Goal: Information Seeking & Learning: Learn about a topic

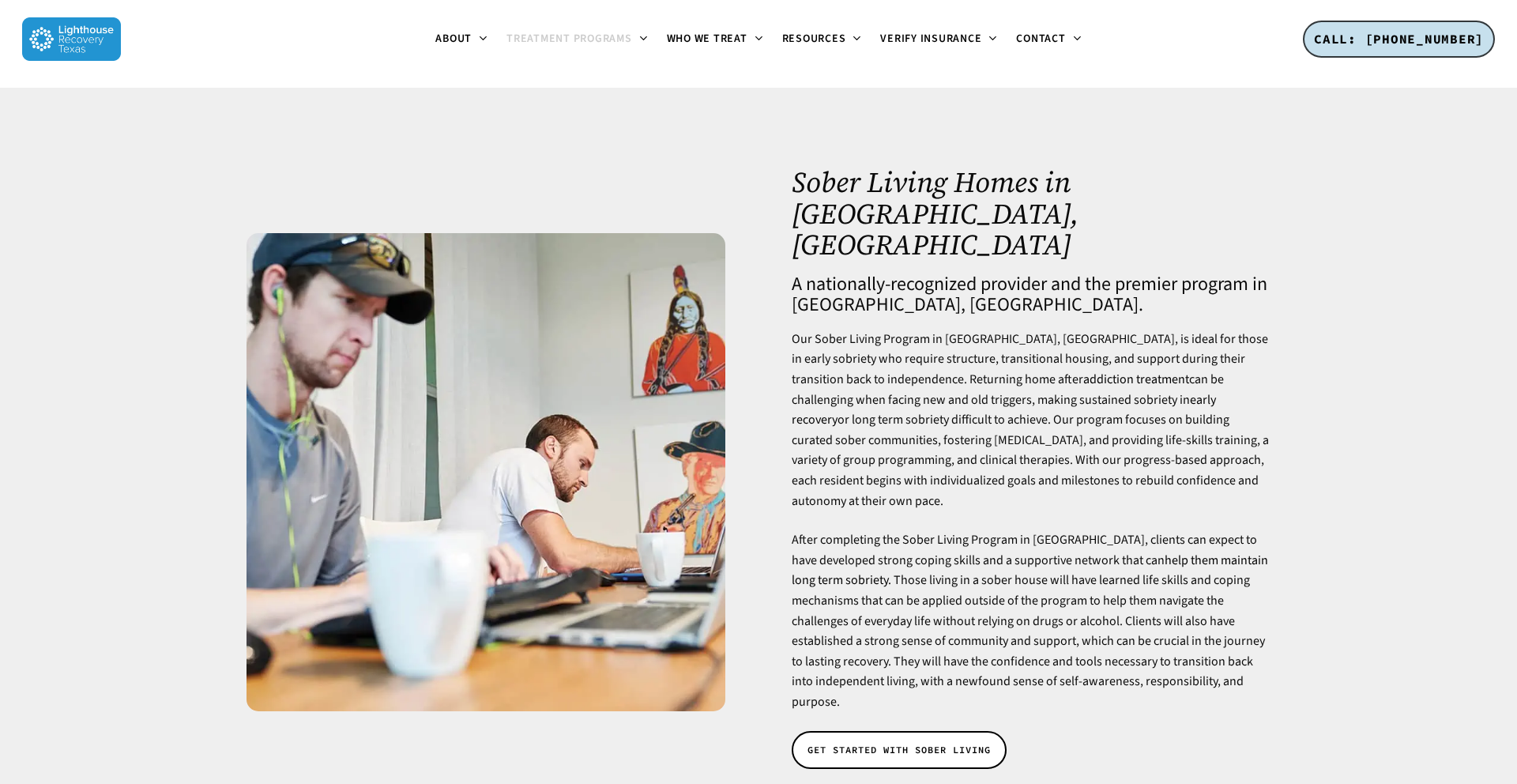
click at [98, 43] on img at bounding box center [71, 39] width 99 height 44
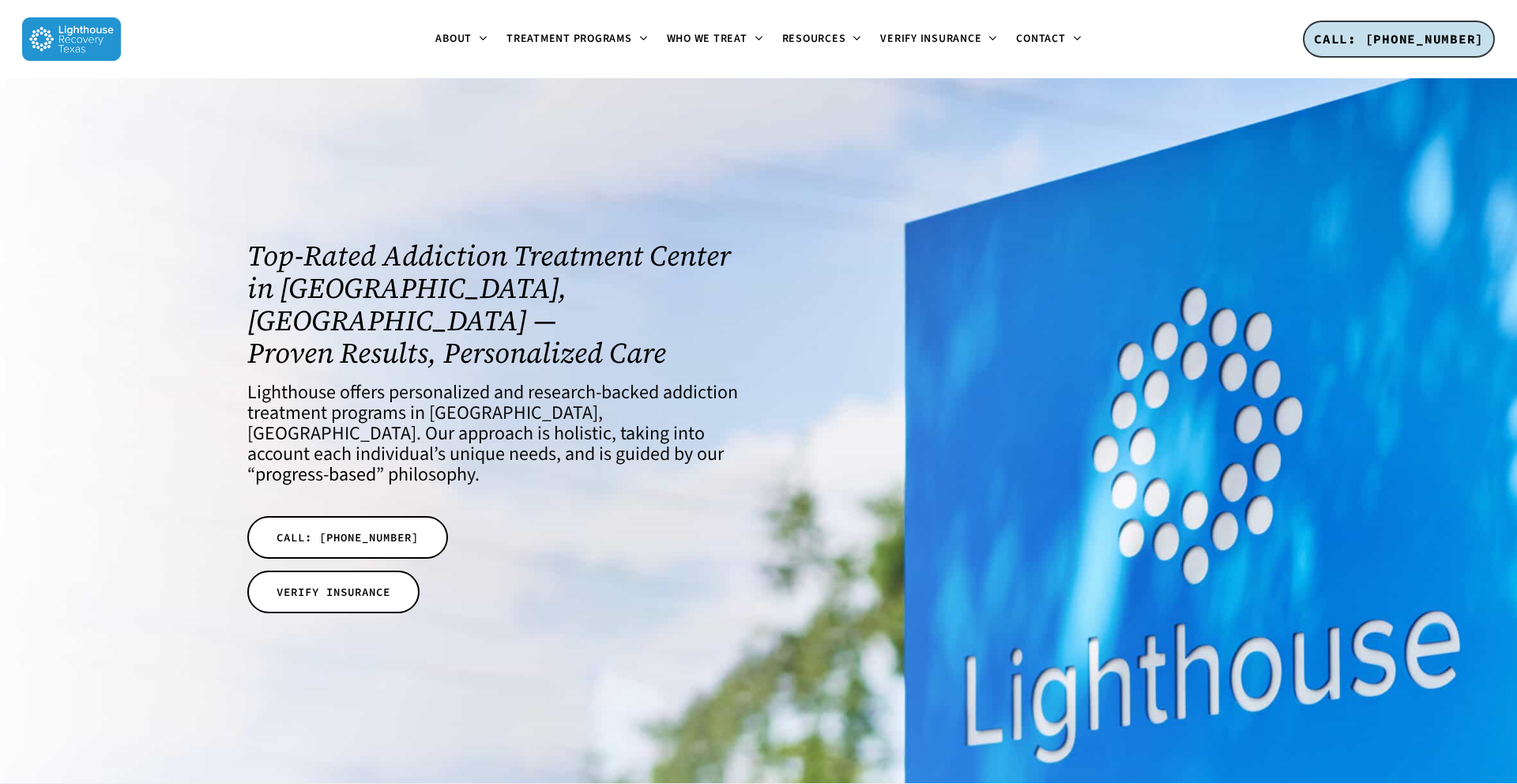
click at [90, 38] on img at bounding box center [71, 39] width 99 height 44
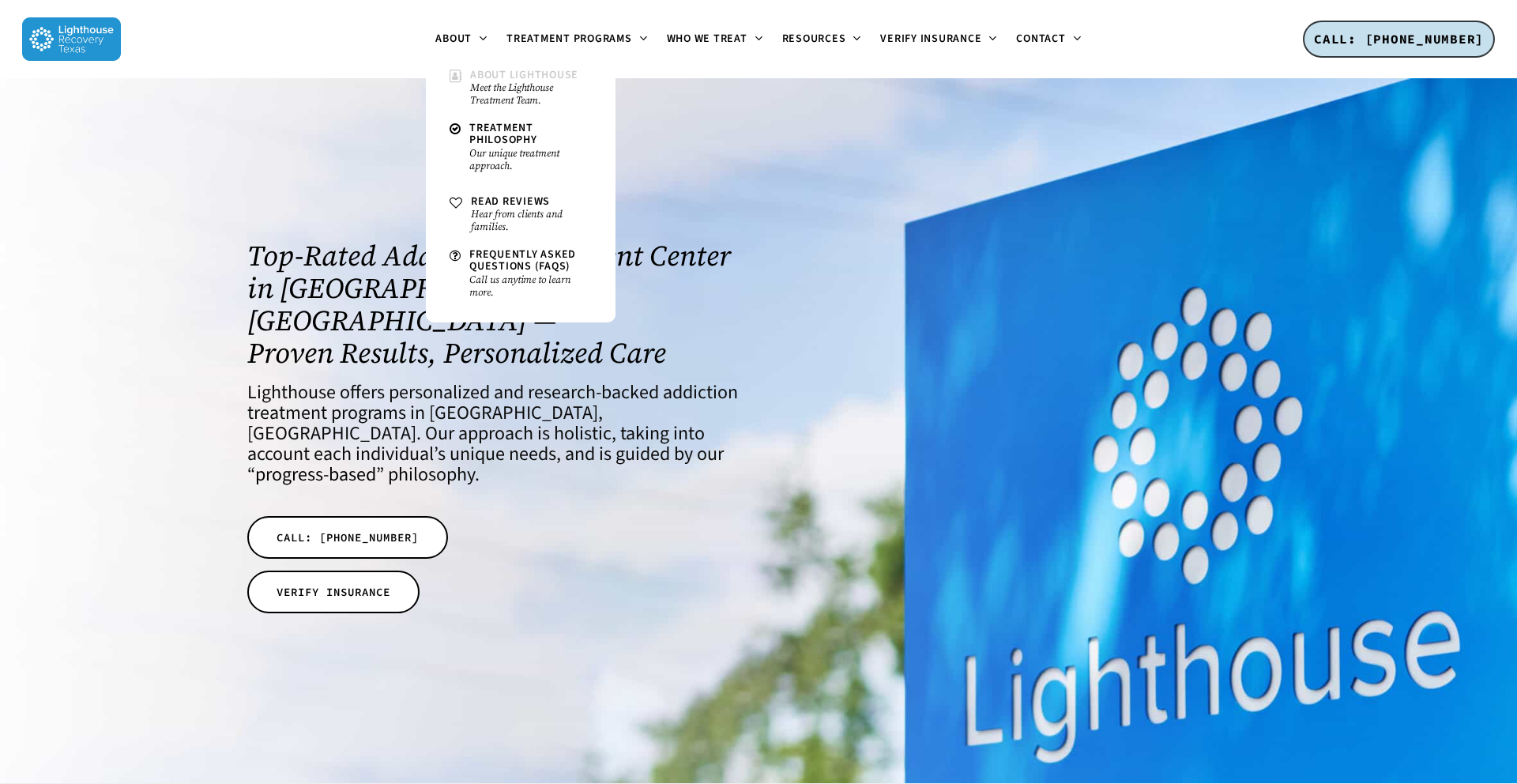
click at [475, 72] on span "About Lighthouse" at bounding box center [524, 75] width 108 height 16
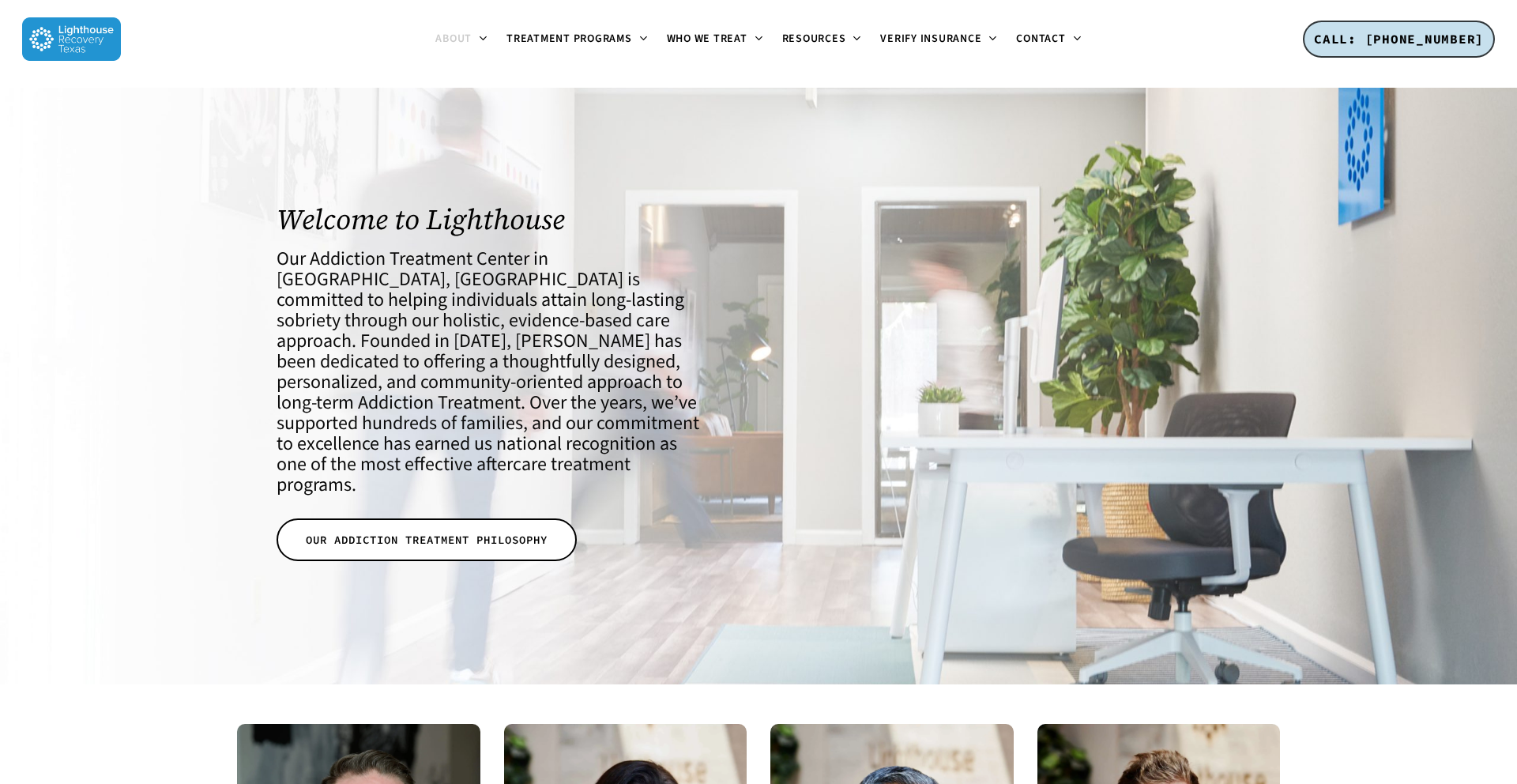
click at [75, 40] on img at bounding box center [71, 39] width 99 height 44
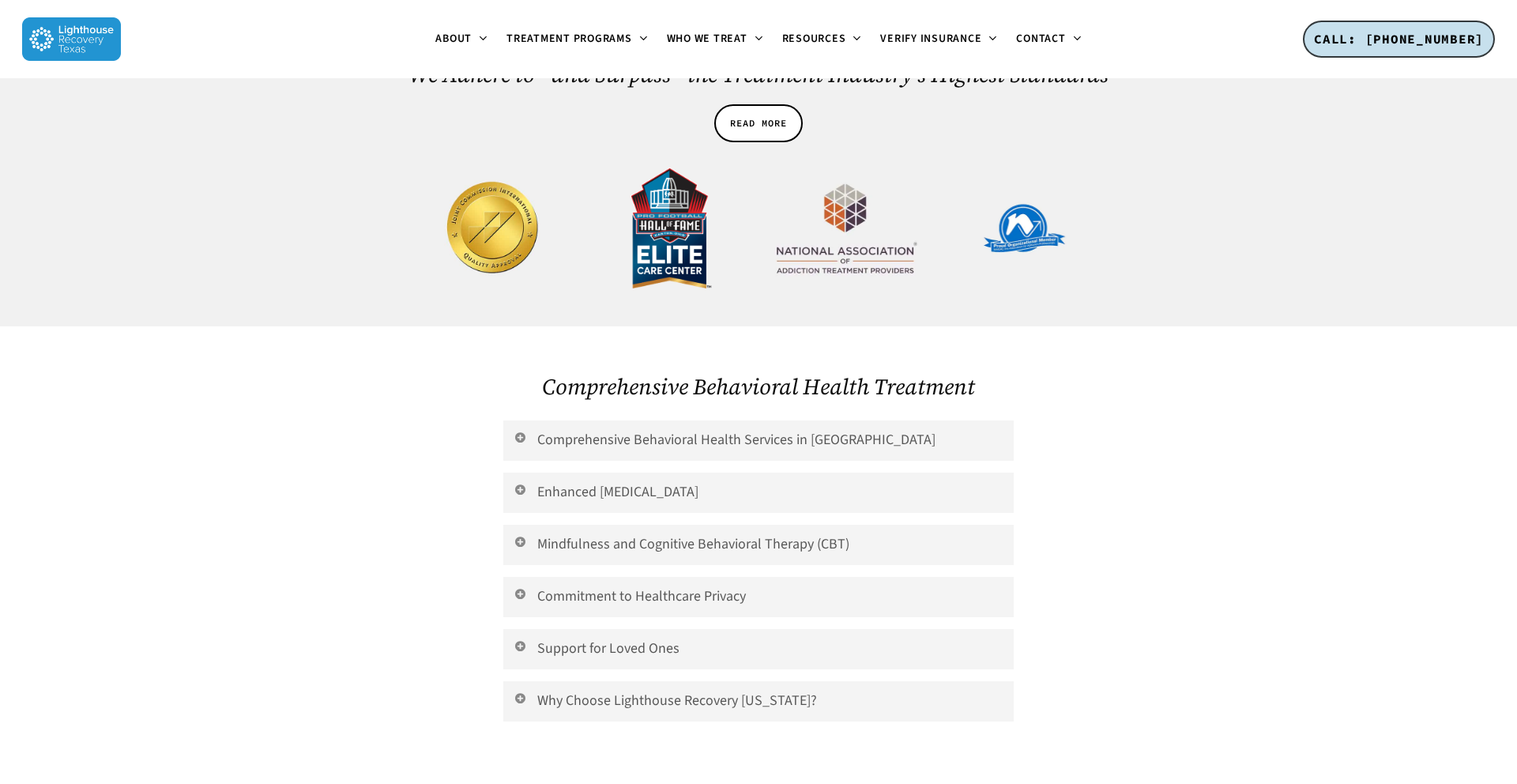
scroll to position [3608, 0]
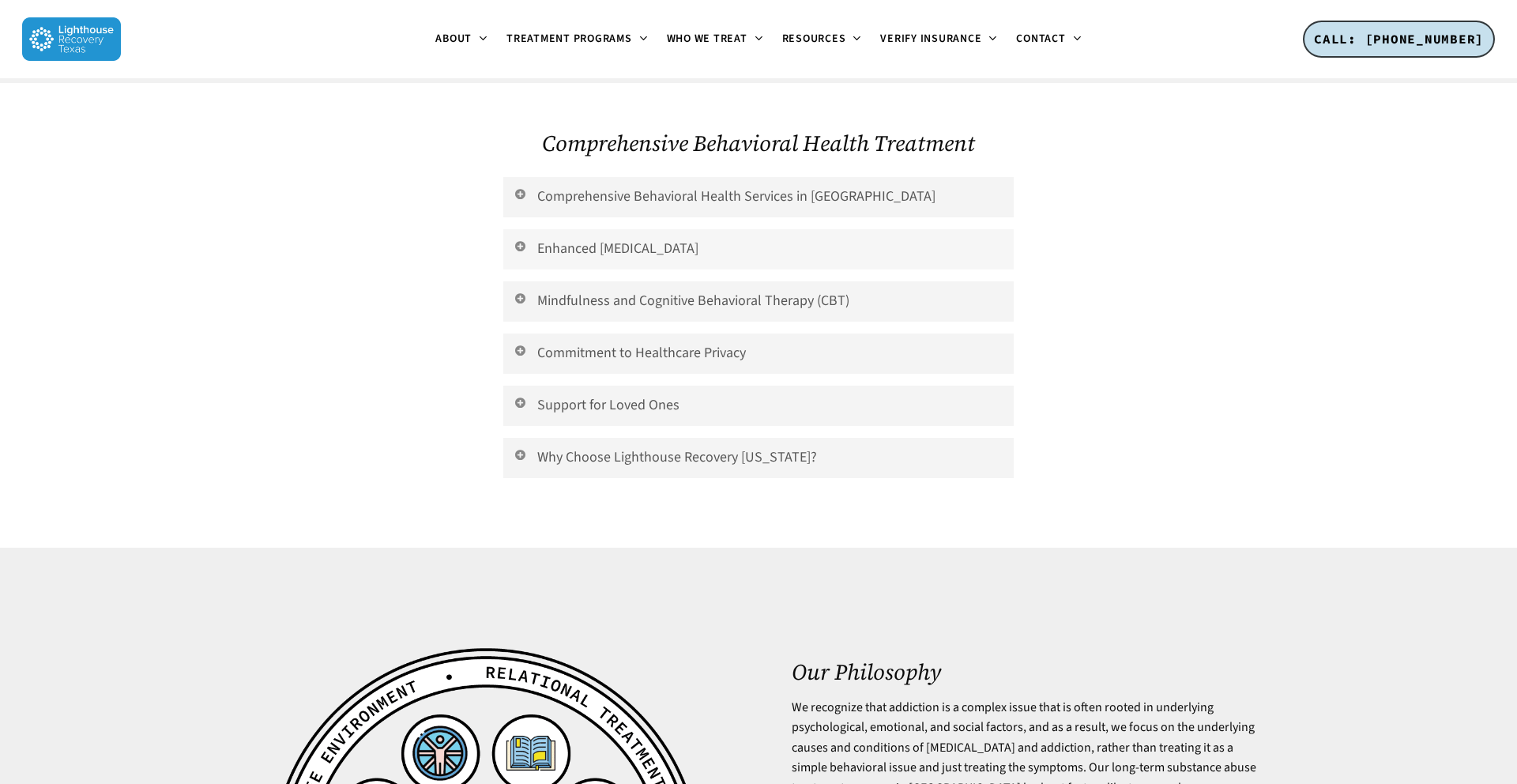
click at [688, 229] on link "Enhanced [MEDICAL_DATA]" at bounding box center [758, 249] width 510 height 40
